Goal: Task Accomplishment & Management: Manage account settings

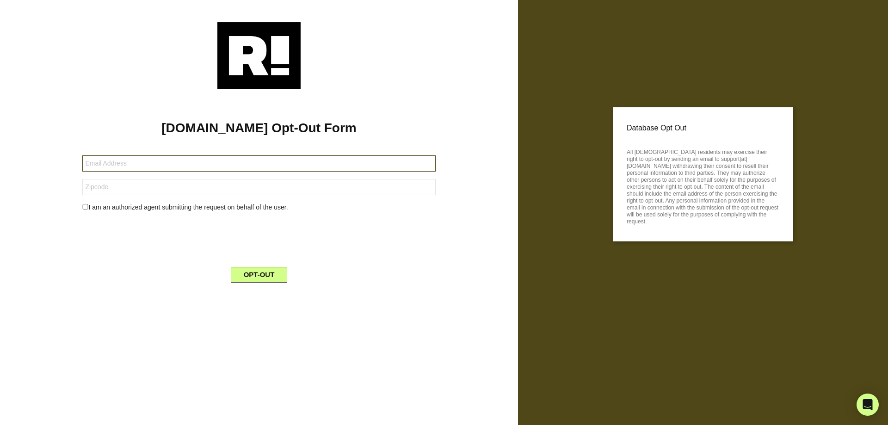
click at [273, 163] on input "text" at bounding box center [258, 163] width 353 height 16
type input "[EMAIL_ADDRESS][DOMAIN_NAME]"
type input "73003"
click at [84, 207] on input "checkbox" at bounding box center [85, 207] width 6 height 6
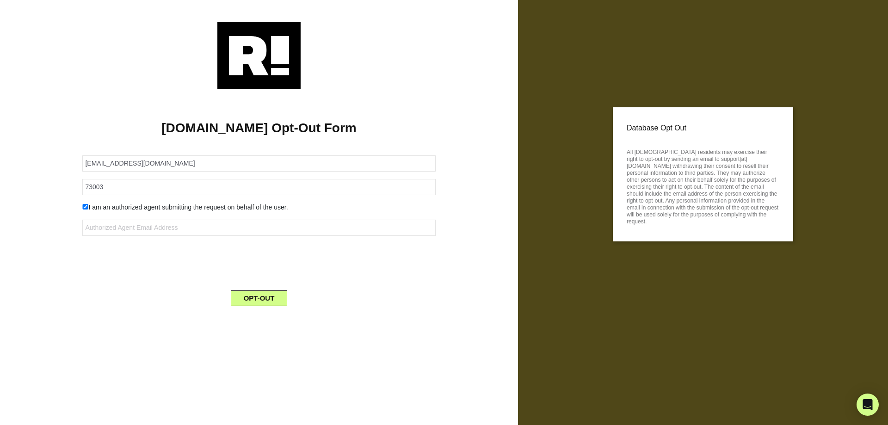
click at [86, 206] on input "checkbox" at bounding box center [85, 207] width 6 height 6
checkbox input "false"
click at [259, 274] on button "OPT-OUT" at bounding box center [259, 275] width 57 height 16
